Goal: Task Accomplishment & Management: Complete application form

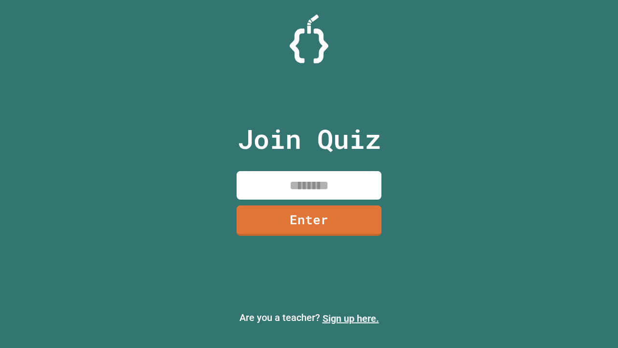
click at [351, 318] on link "Sign up here." at bounding box center [351, 318] width 56 height 12
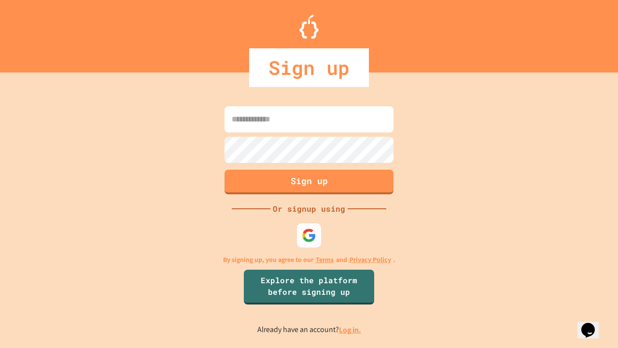
click at [351, 329] on link "Log in." at bounding box center [350, 329] width 22 height 10
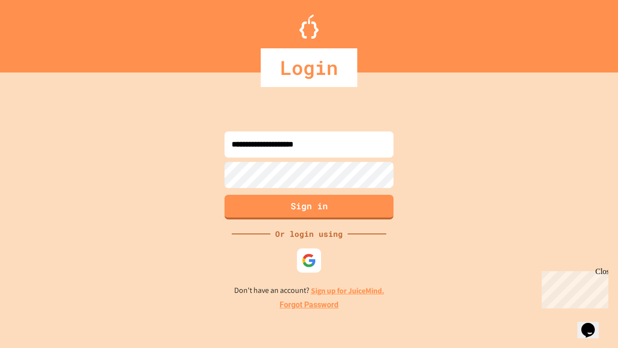
type input "**********"
